Goal: Transaction & Acquisition: Purchase product/service

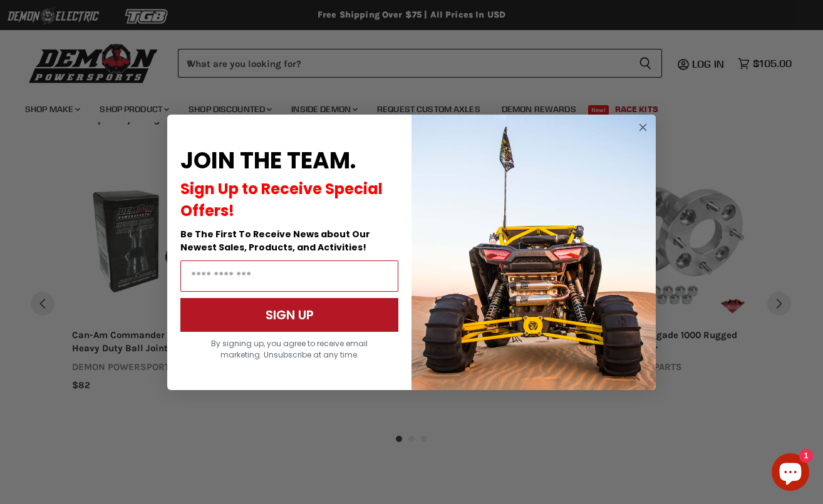
scroll to position [720, 0]
